Goal: Information Seeking & Learning: Learn about a topic

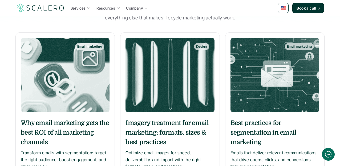
click at [97, 133] on h5 "Why email marketing gets the best ROI of all marketing channels" at bounding box center [65, 132] width 89 height 29
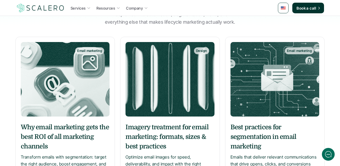
scroll to position [73, 0]
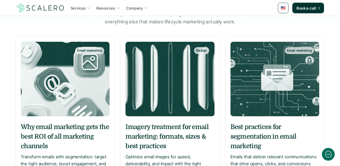
click at [190, 129] on h5 "Imagery treatment for email marketing: formats, sizes & best practices" at bounding box center [170, 136] width 89 height 29
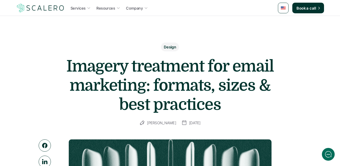
scroll to position [7, 0]
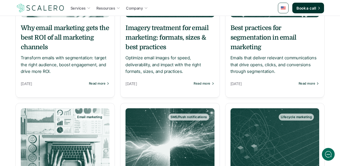
scroll to position [173, 0]
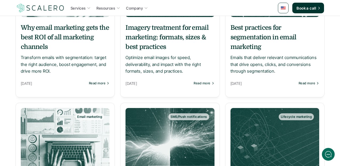
click at [77, 123] on img at bounding box center [65, 145] width 89 height 75
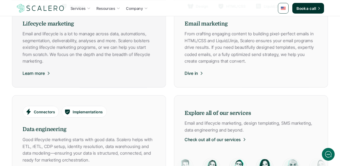
scroll to position [398, 0]
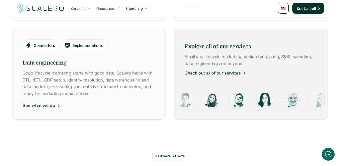
click at [220, 70] on p "Check out all of our services" at bounding box center [213, 73] width 56 height 7
